Goal: Information Seeking & Learning: Find specific fact

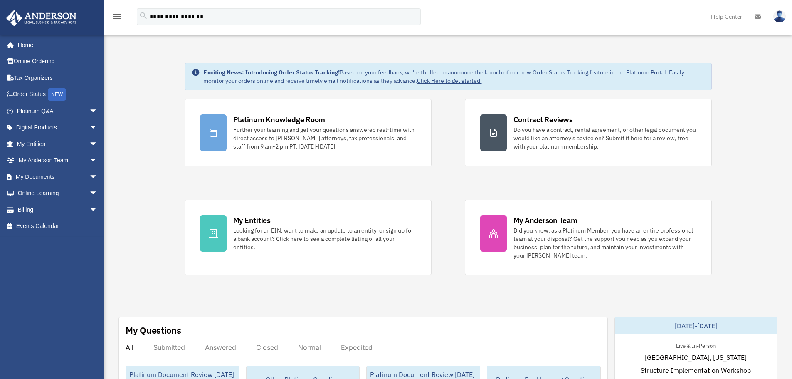
type input "**********"
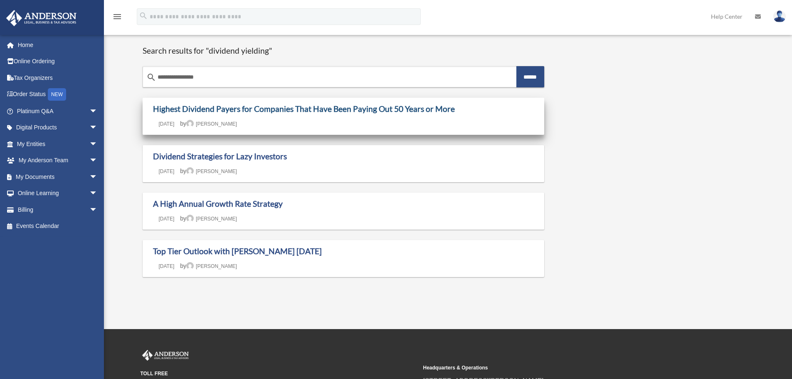
click at [280, 108] on link "Highest Dividend Payers for Companies That Have Been Paying Out 50 Years or More" at bounding box center [304, 109] width 302 height 10
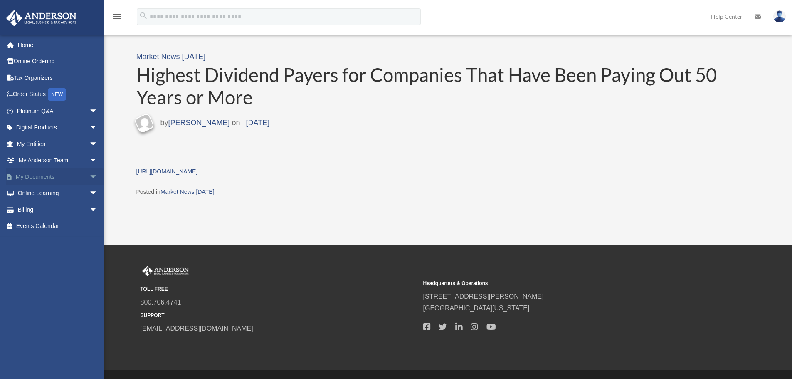
click at [89, 177] on span "arrow_drop_down" at bounding box center [97, 176] width 17 height 17
click at [67, 210] on link "Meeting Minutes" at bounding box center [61, 209] width 99 height 17
